Goal: Complete application form: Complete application form

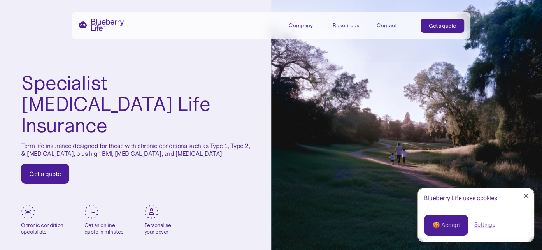
click at [54, 170] on div "Get a quote" at bounding box center [45, 174] width 32 height 8
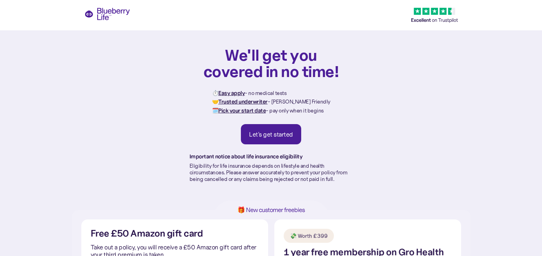
click at [287, 134] on div "Let's get started" at bounding box center [271, 134] width 44 height 8
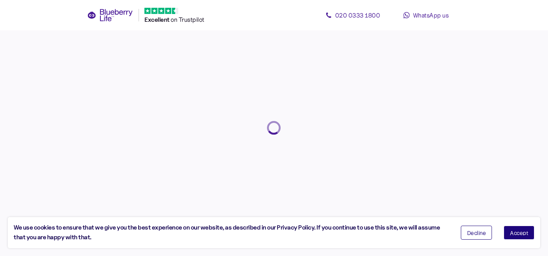
click at [520, 230] on span "Accept" at bounding box center [519, 232] width 18 height 5
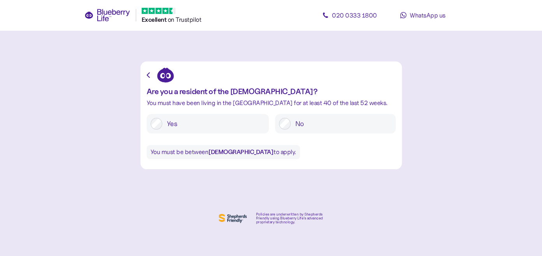
click at [248, 128] on label "Yes" at bounding box center [213, 124] width 103 height 12
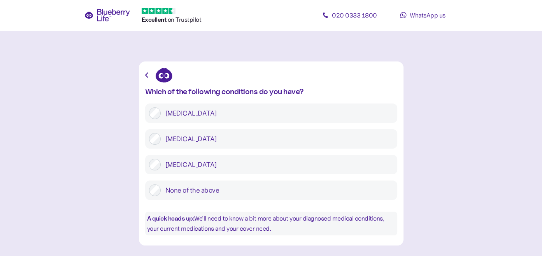
click at [277, 144] on label "Type 2 diabetes" at bounding box center [277, 139] width 233 height 12
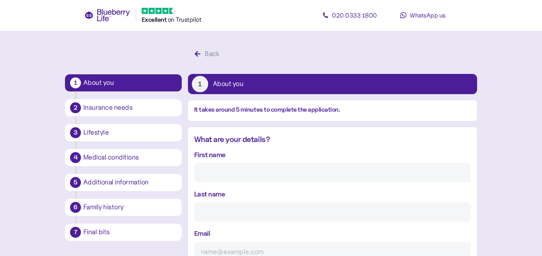
scroll to position [15, 0]
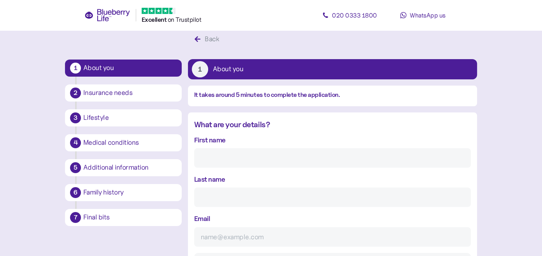
click at [323, 160] on input "First name" at bounding box center [332, 157] width 277 height 19
type input "Duncan"
type input "MacDonald"
type input "duncansmacd@yahoo.co.uk"
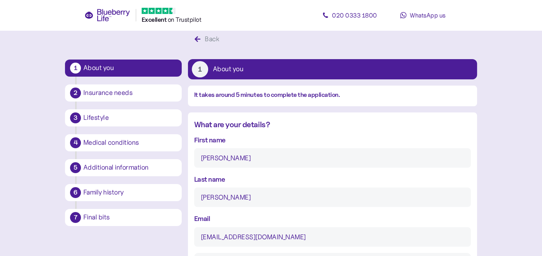
type input "**********"
type input "********"
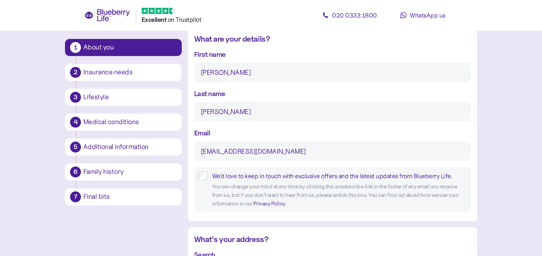
scroll to position [102, 0]
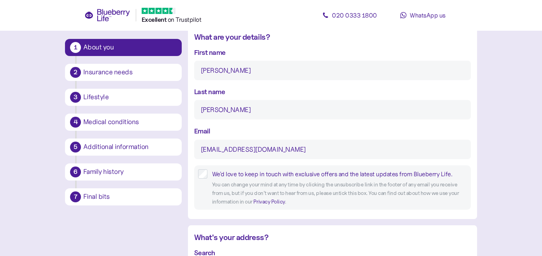
click at [208, 174] on label "We'd love to keep in touch with exclusive offers and the latest updates from Bl…" at bounding box center [338, 174] width 260 height 10
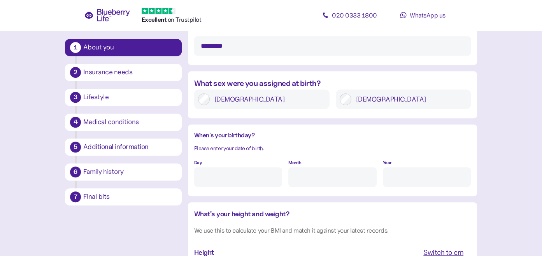
scroll to position [540, 0]
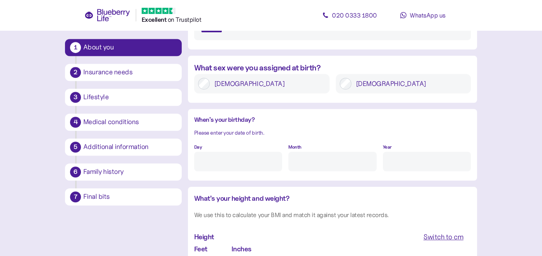
click at [265, 167] on input "Day" at bounding box center [238, 161] width 88 height 19
type input "22"
click at [291, 162] on input "Month" at bounding box center [333, 161] width 88 height 19
type input "11"
click at [396, 159] on input "Year" at bounding box center [427, 161] width 88 height 19
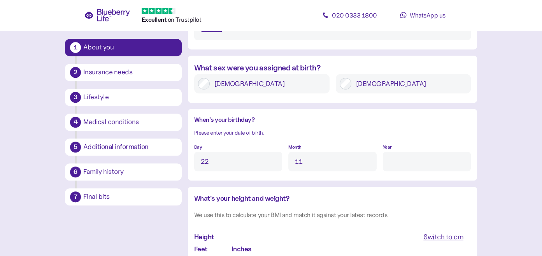
type input "****"
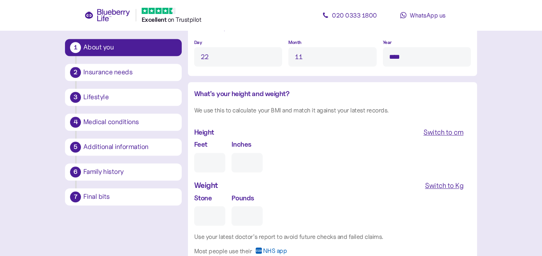
scroll to position [648, 0]
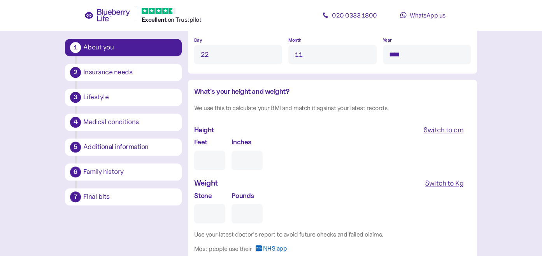
click at [223, 162] on input "Feet" at bounding box center [209, 160] width 31 height 19
type input "5"
type input "0"
click at [241, 159] on input "0" at bounding box center [247, 160] width 31 height 19
type input "7"
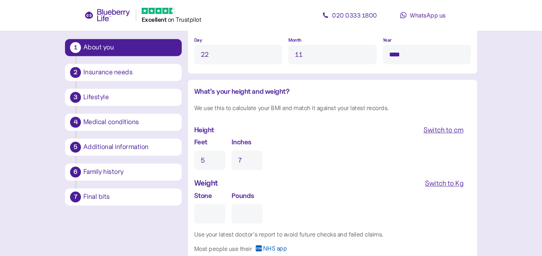
click at [431, 183] on div "Switch to Kg" at bounding box center [444, 183] width 39 height 11
click at [248, 213] on input "Kg" at bounding box center [227, 213] width 66 height 19
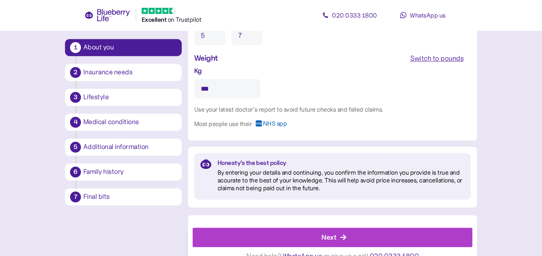
scroll to position [787, 0]
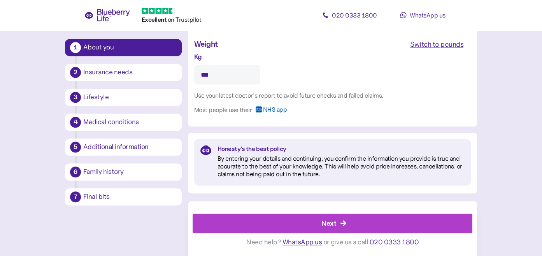
type input "***"
click at [322, 220] on div "Next" at bounding box center [329, 223] width 15 height 11
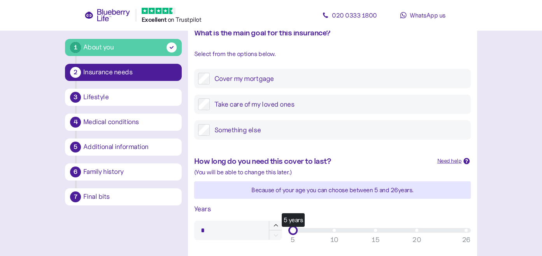
scroll to position [107, 0]
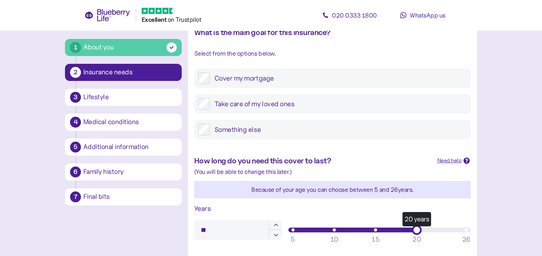
drag, startPoint x: 296, startPoint y: 231, endPoint x: 418, endPoint y: 236, distance: 122.0
click at [418, 235] on div "20 years 5 10 15 20 26" at bounding box center [380, 229] width 183 height 9
type input "**"
drag, startPoint x: 417, startPoint y: 232, endPoint x: 484, endPoint y: 233, distance: 67.0
click at [487, 233] on main "1 About you 2 Insurance needs 3 Lifestyle 4 Medical conditions 5 Additional inf…" at bounding box center [271, 217] width 542 height 649
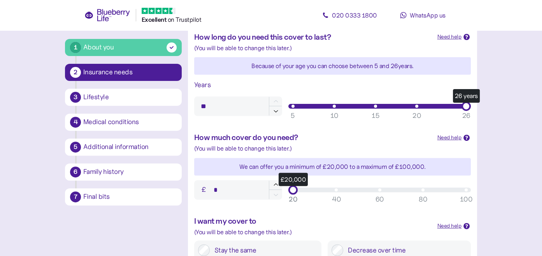
scroll to position [234, 0]
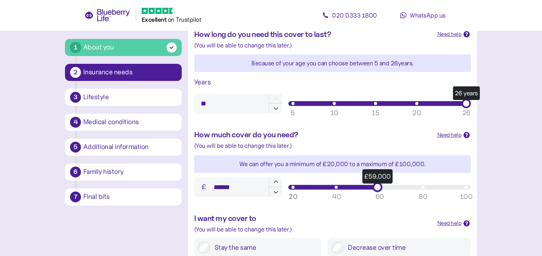
type input "******"
drag, startPoint x: 291, startPoint y: 187, endPoint x: 379, endPoint y: 193, distance: 88.2
click at [379, 192] on div "£60,000 20 40 60 80 100 20" at bounding box center [380, 187] width 183 height 9
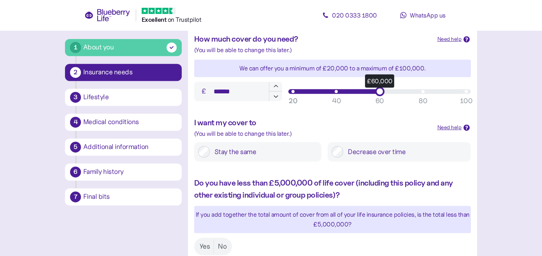
scroll to position [331, 0]
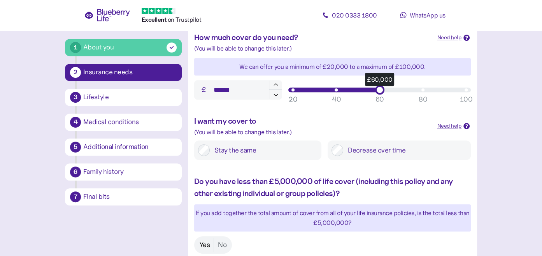
click at [203, 242] on label "Yes" at bounding box center [205, 245] width 18 height 14
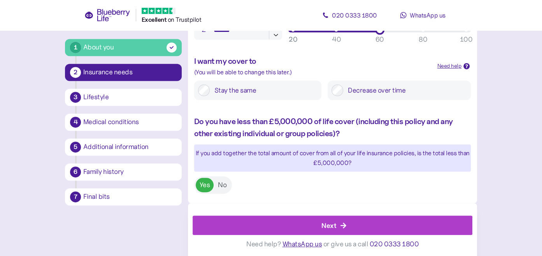
scroll to position [393, 0]
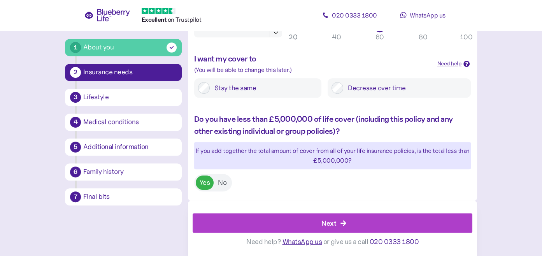
click at [303, 220] on div "Next" at bounding box center [334, 223] width 262 height 19
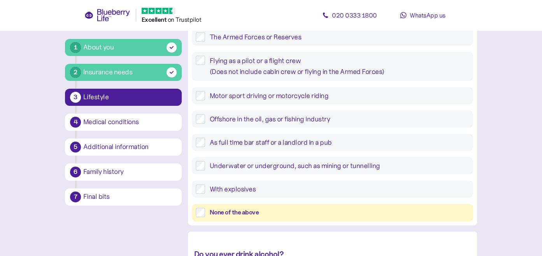
scroll to position [195, 0]
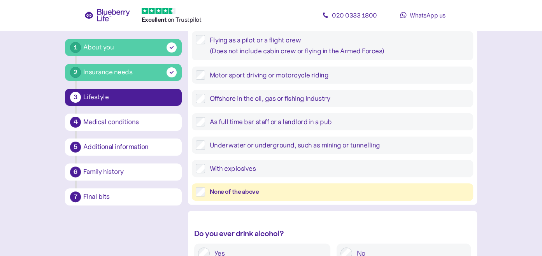
click at [296, 190] on div "None of the above" at bounding box center [340, 192] width 260 height 10
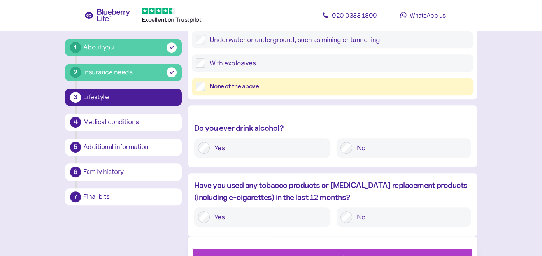
scroll to position [302, 0]
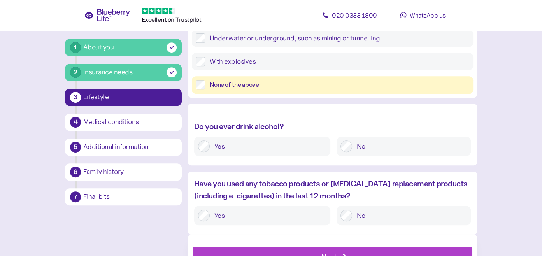
click at [351, 141] on div at bounding box center [347, 147] width 12 height 12
click at [371, 215] on label "No" at bounding box center [409, 216] width 115 height 12
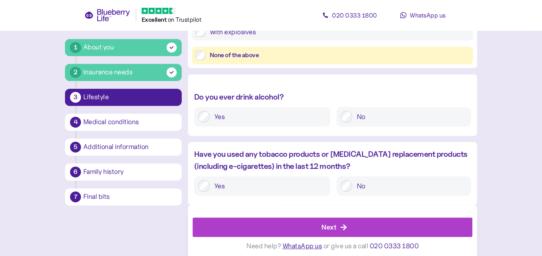
scroll to position [335, 0]
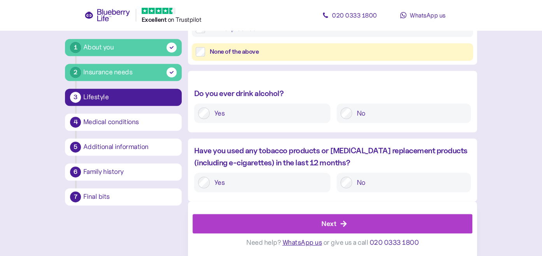
click at [366, 227] on div "Next" at bounding box center [334, 224] width 262 height 19
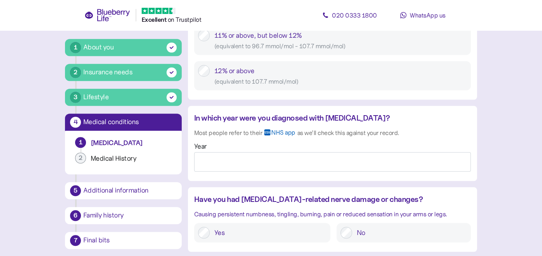
scroll to position [584, 0]
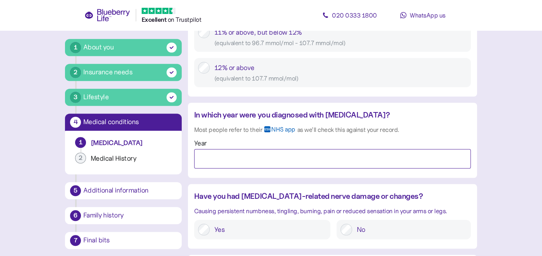
click at [302, 158] on input "Year" at bounding box center [332, 158] width 277 height 19
type input "****"
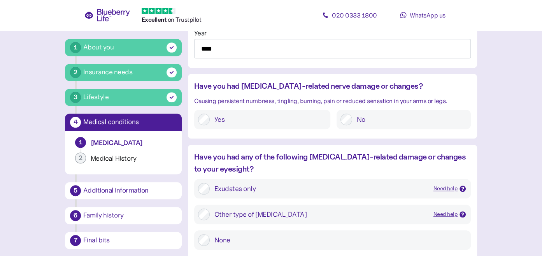
scroll to position [701, 0]
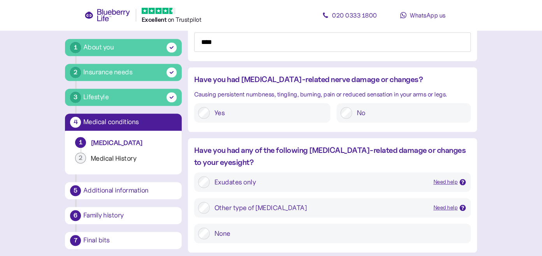
click at [437, 181] on div "Need help" at bounding box center [446, 182] width 25 height 9
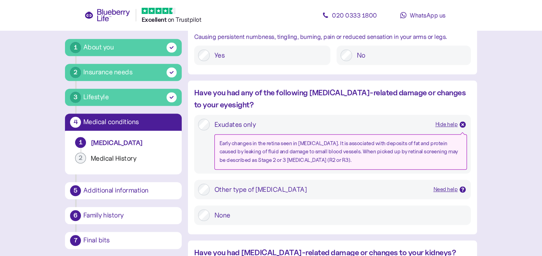
scroll to position [759, 0]
click at [449, 187] on div "Need help" at bounding box center [446, 189] width 25 height 9
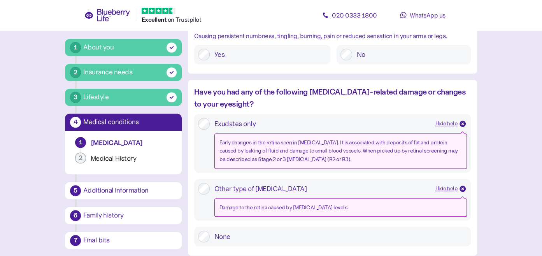
click at [464, 187] on icon at bounding box center [463, 189] width 4 height 4
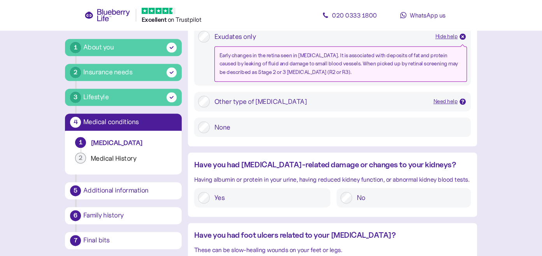
scroll to position [847, 0]
click at [288, 200] on label "Yes" at bounding box center [268, 198] width 117 height 12
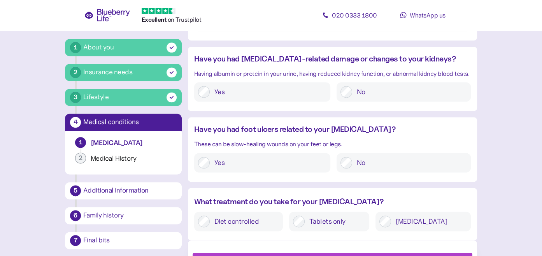
scroll to position [973, 0]
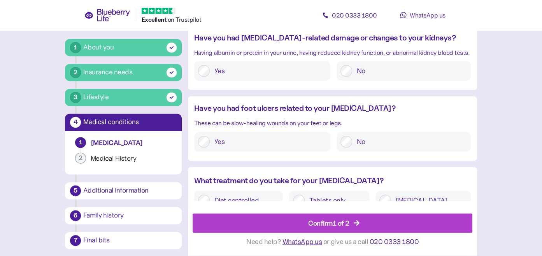
click at [350, 225] on div "Confirm 1 of 2" at bounding box center [328, 223] width 41 height 11
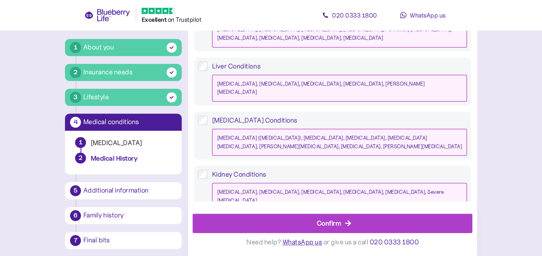
scroll to position [749, 0]
click at [324, 221] on div "Confirm" at bounding box center [329, 223] width 25 height 11
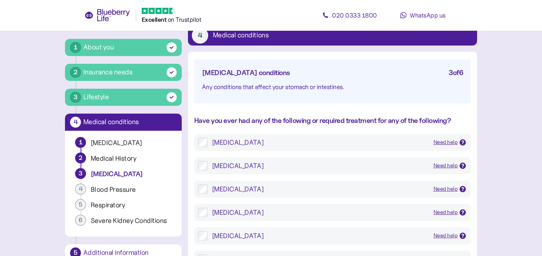
scroll to position [58, 0]
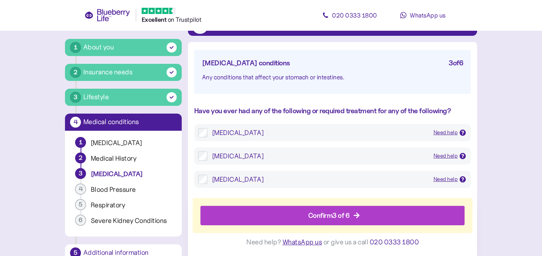
click at [304, 212] on div "Confirm 3 of 6" at bounding box center [334, 215] width 247 height 19
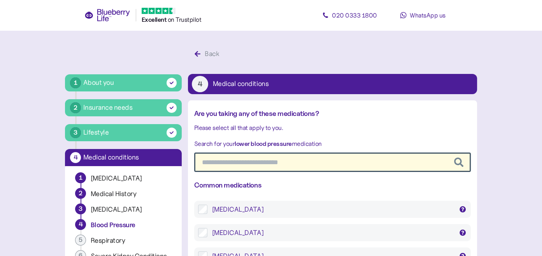
click at [312, 162] on input "text" at bounding box center [332, 162] width 277 height 19
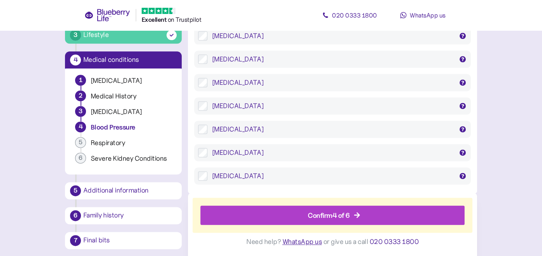
scroll to position [942, 0]
click at [334, 211] on div "Confirm 4 of 6" at bounding box center [329, 215] width 42 height 11
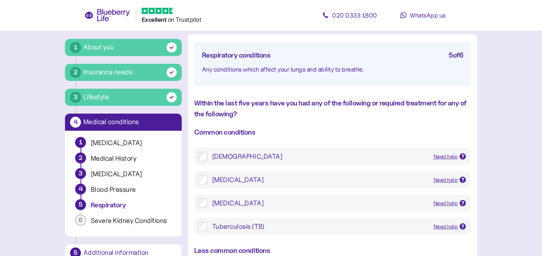
scroll to position [68, 0]
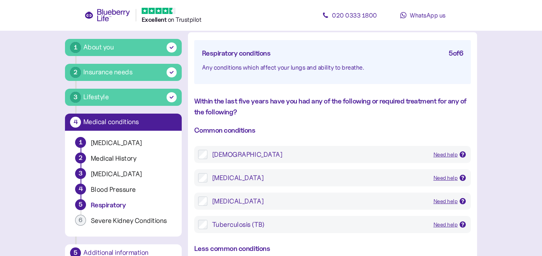
click at [441, 154] on div "Need help" at bounding box center [446, 155] width 25 height 9
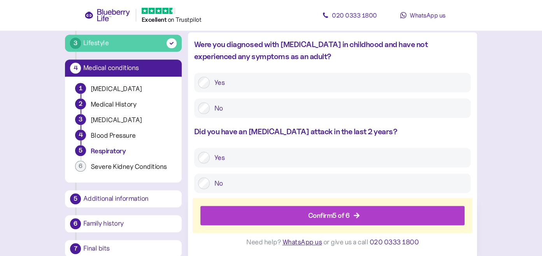
scroll to position [691, 0]
click at [327, 211] on div "Confirm 5 of 6" at bounding box center [329, 215] width 42 height 11
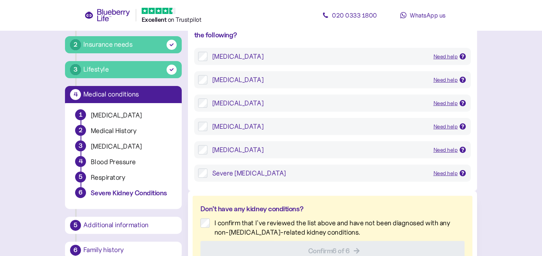
scroll to position [146, 0]
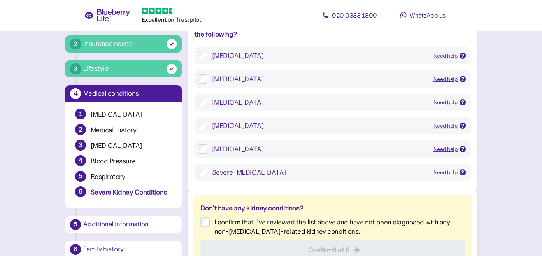
click at [436, 172] on div "Need help" at bounding box center [446, 173] width 25 height 9
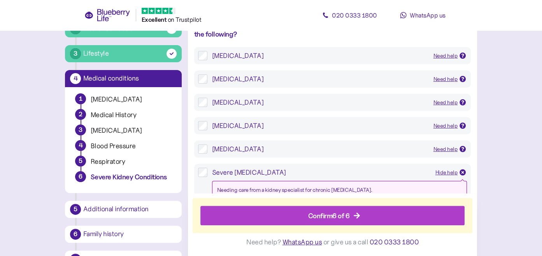
click at [318, 212] on div "Confirm 6 of 6" at bounding box center [329, 215] width 42 height 11
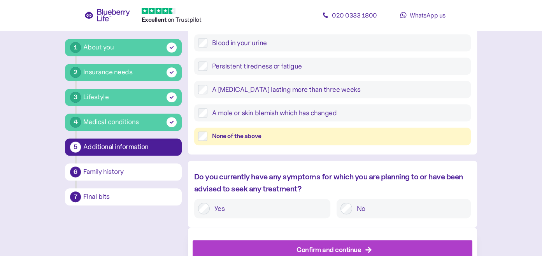
scroll to position [360, 0]
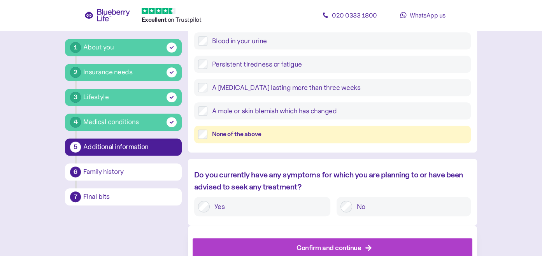
click at [266, 134] on div "None of the above" at bounding box center [339, 135] width 255 height 10
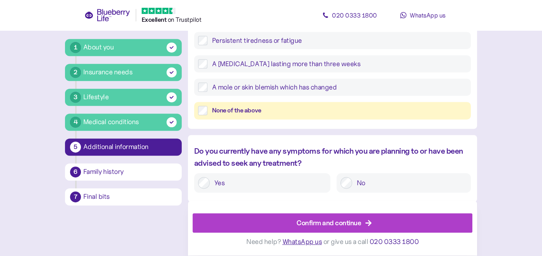
scroll to position [385, 0]
click at [356, 227] on div "Confirm and continue" at bounding box center [329, 223] width 65 height 11
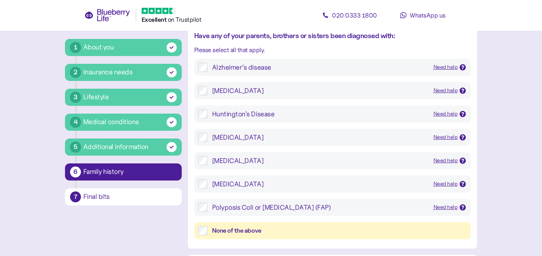
scroll to position [78, 0]
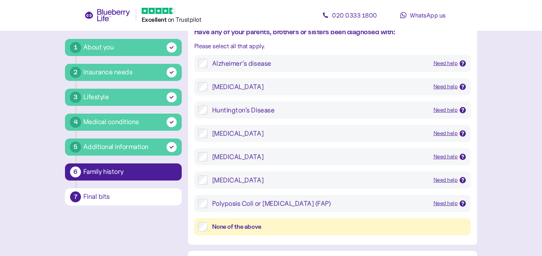
click at [310, 225] on div "None of the above" at bounding box center [339, 227] width 255 height 10
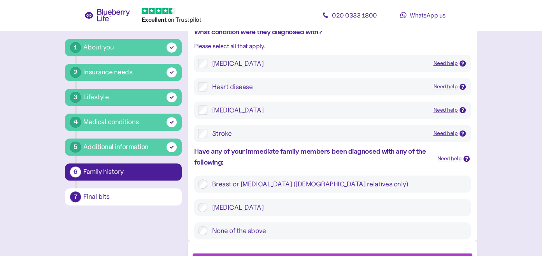
scroll to position [360, 0]
click at [255, 233] on label "None of the above" at bounding box center [338, 230] width 260 height 9
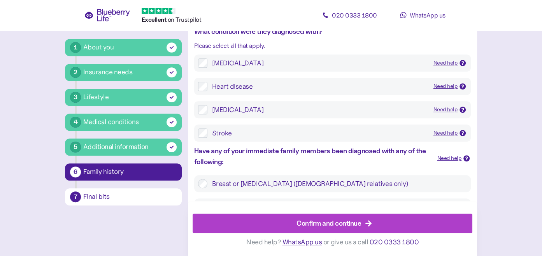
click at [318, 222] on div "Confirm and continue" at bounding box center [329, 223] width 65 height 11
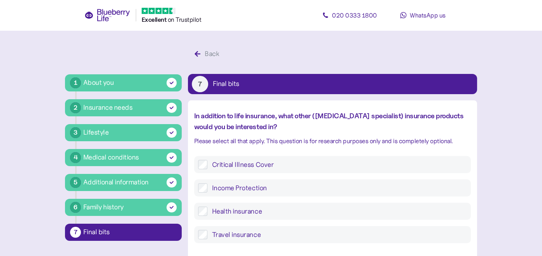
click at [228, 165] on label "Critical Illness Cover" at bounding box center [338, 164] width 260 height 9
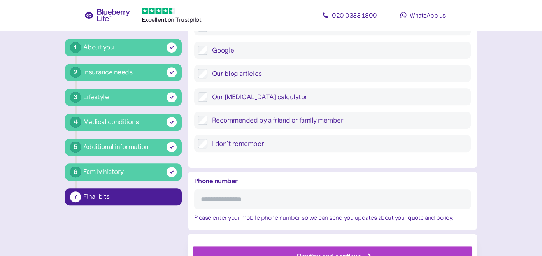
scroll to position [369, 0]
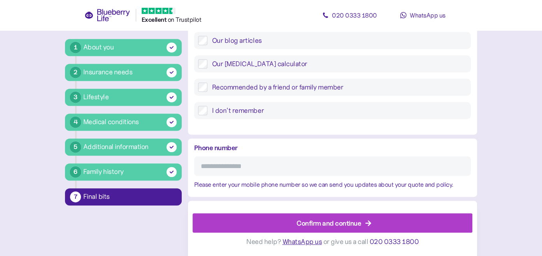
click at [301, 160] on input "Phone number" at bounding box center [332, 166] width 277 height 19
type input "**********"
click at [327, 227] on div "Confirm and continue" at bounding box center [329, 223] width 65 height 11
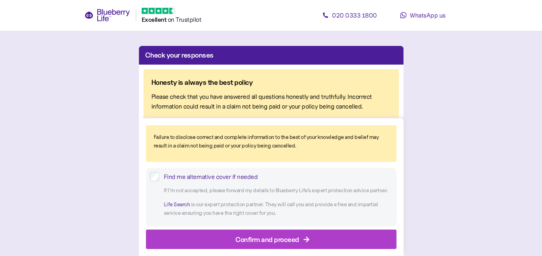
click at [245, 237] on div "Confirm and proceed" at bounding box center [268, 239] width 64 height 11
